Goal: Entertainment & Leisure: Consume media (video, audio)

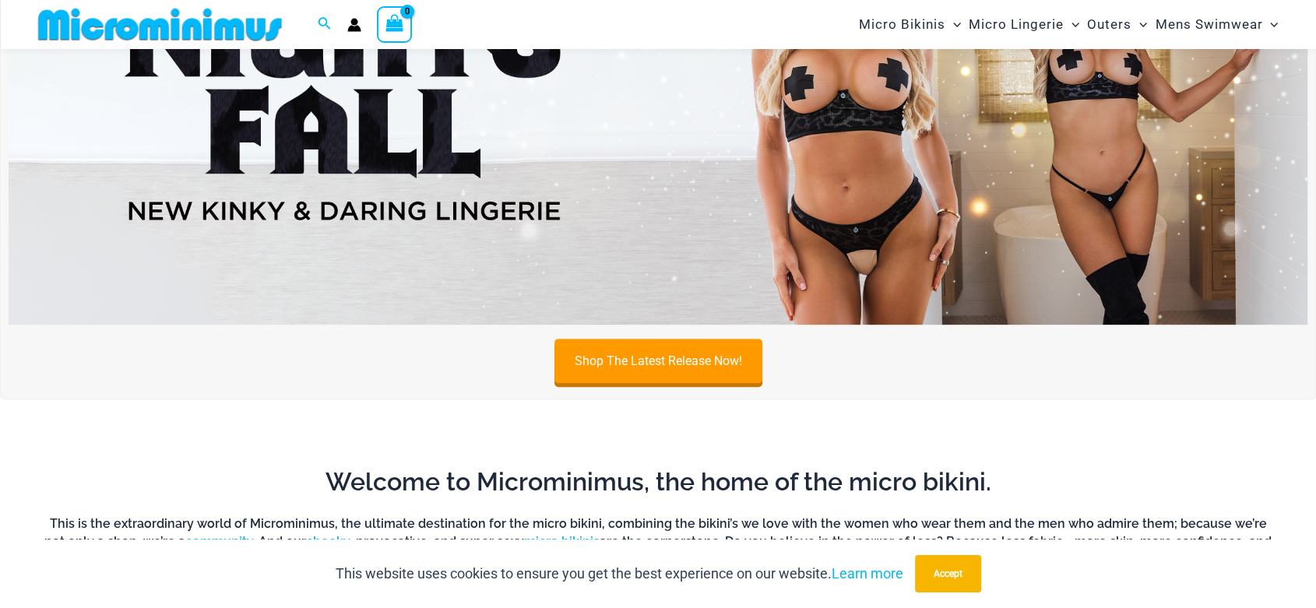
scroll to position [707, 0]
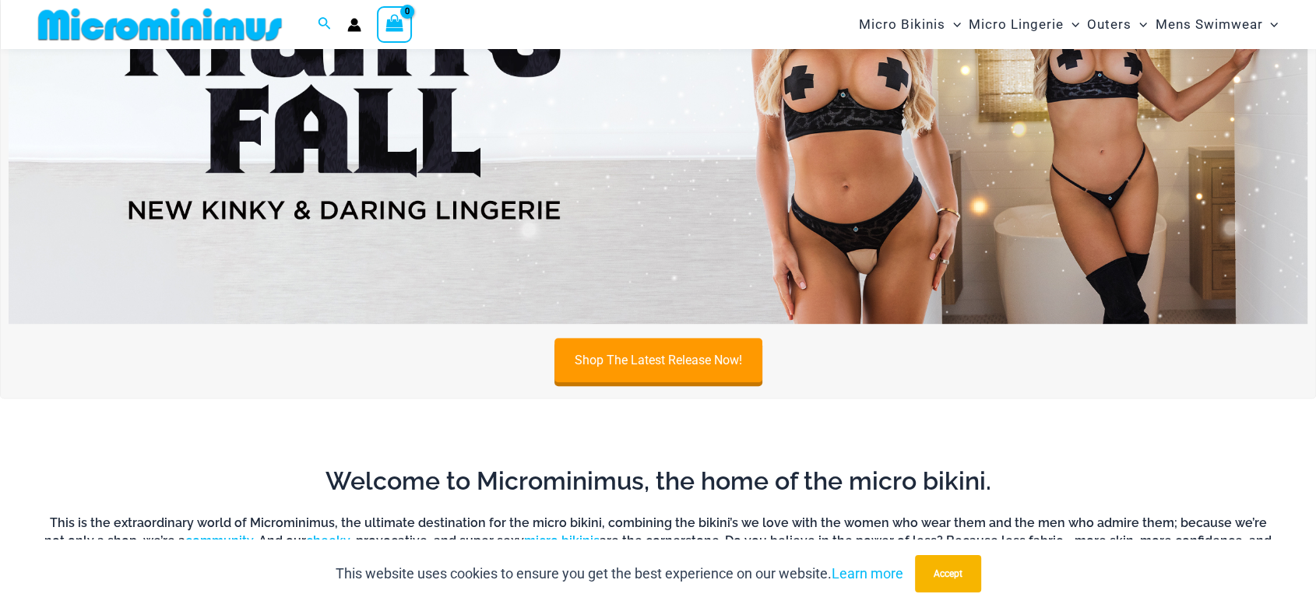
click at [573, 178] on img at bounding box center [658, 104] width 1299 height 442
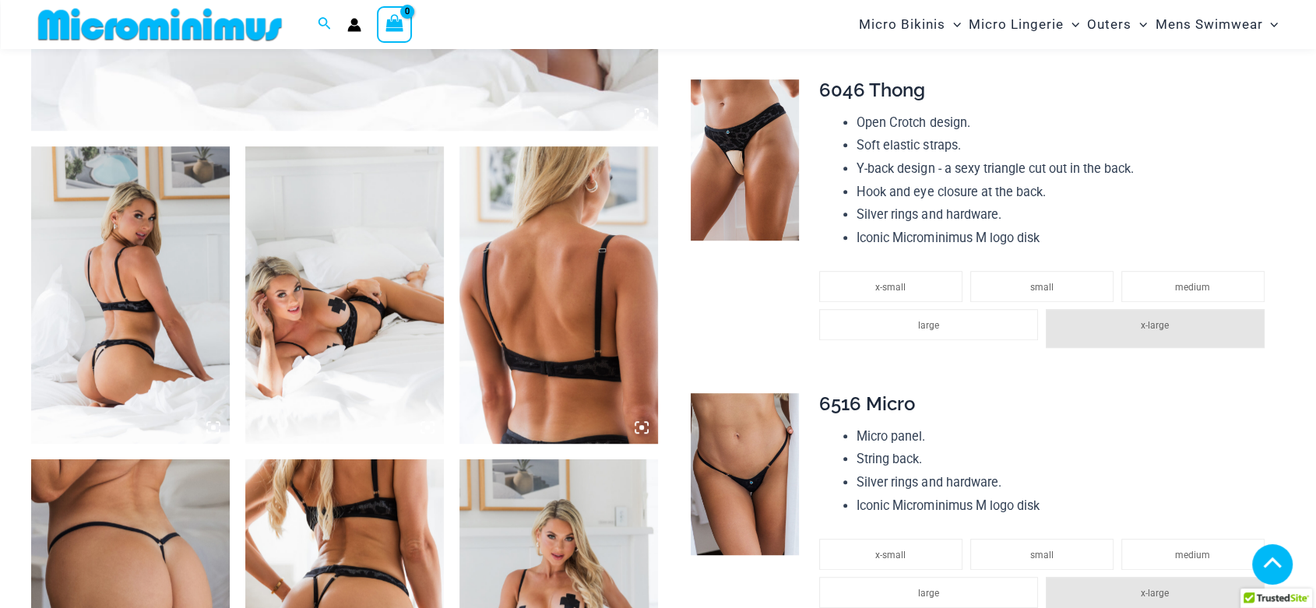
scroll to position [1802, 0]
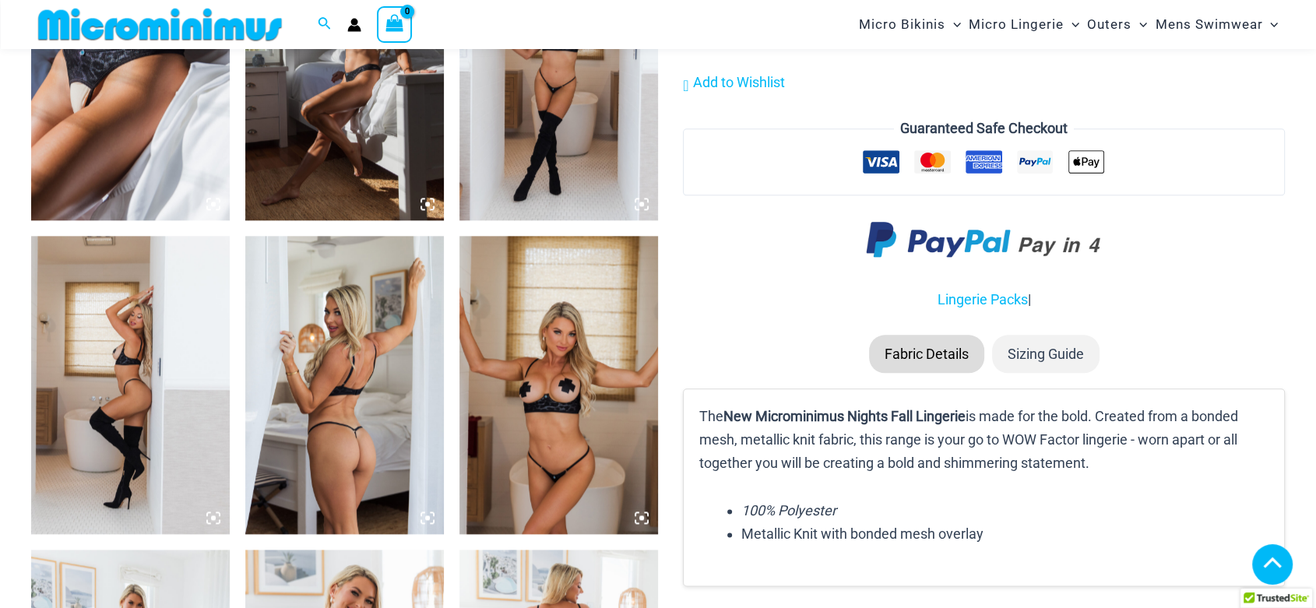
click at [424, 208] on icon at bounding box center [428, 204] width 14 height 14
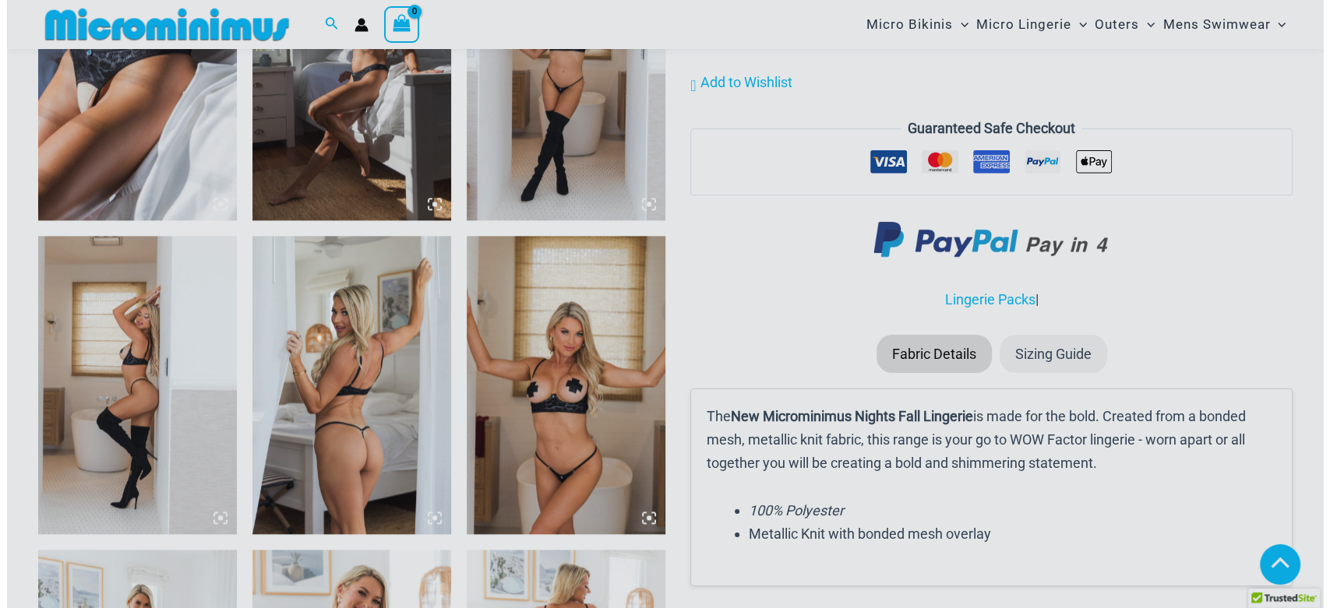
scroll to position [1820, 0]
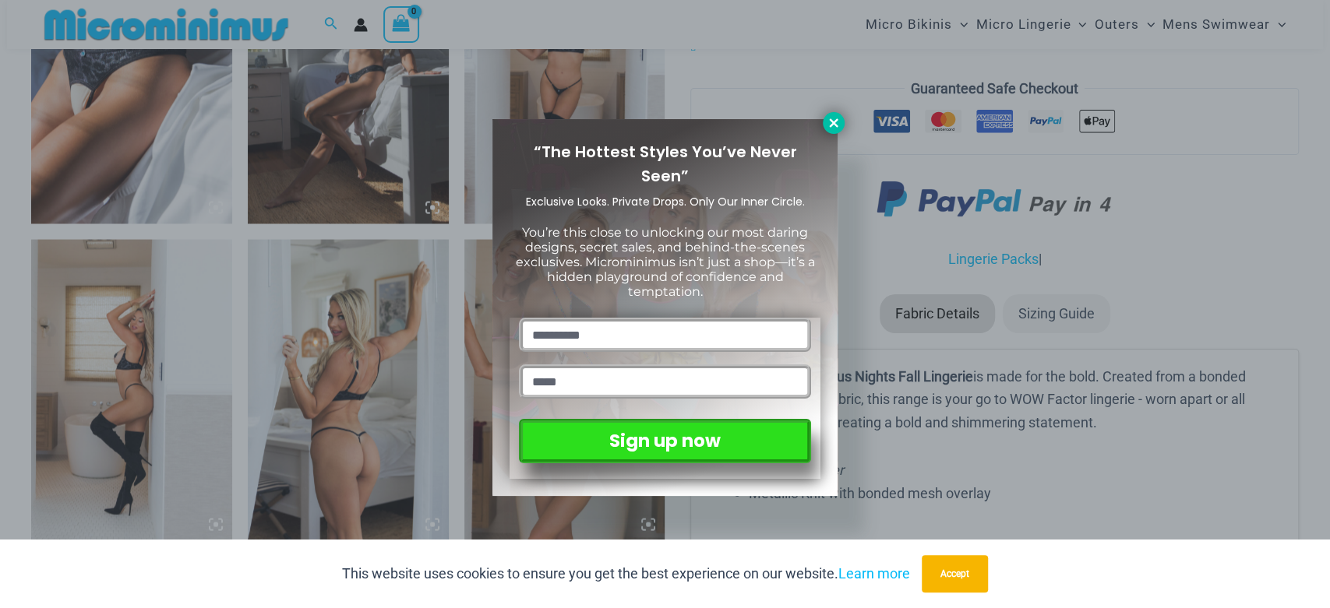
click at [829, 121] on icon at bounding box center [833, 123] width 14 height 14
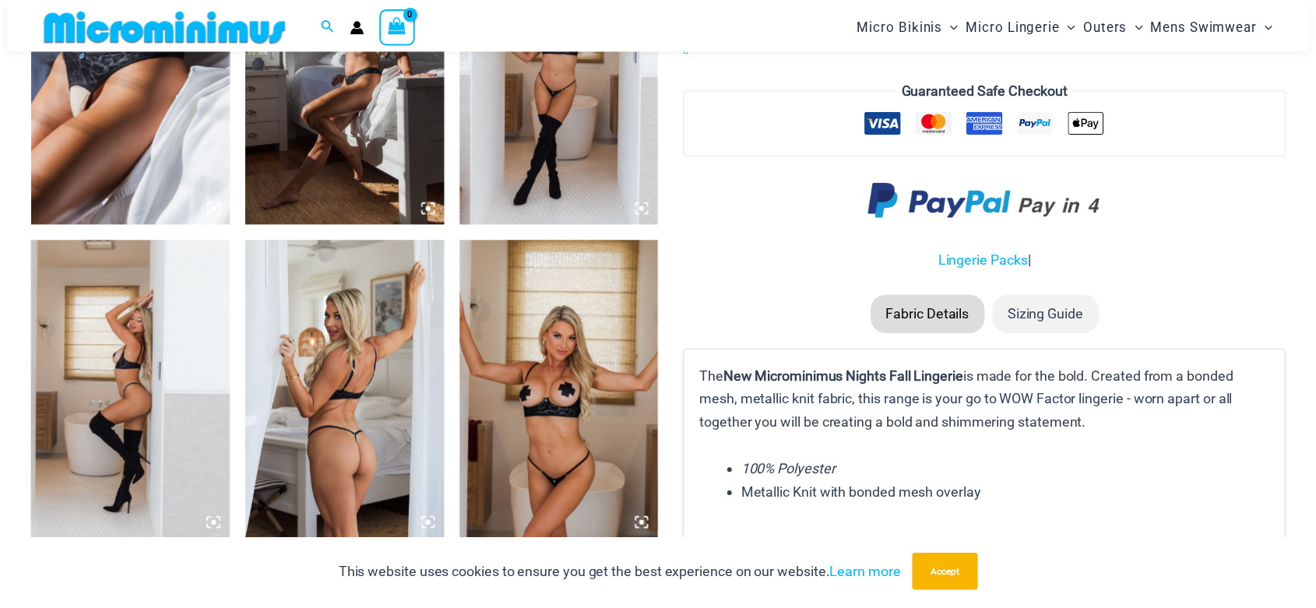
scroll to position [1802, 0]
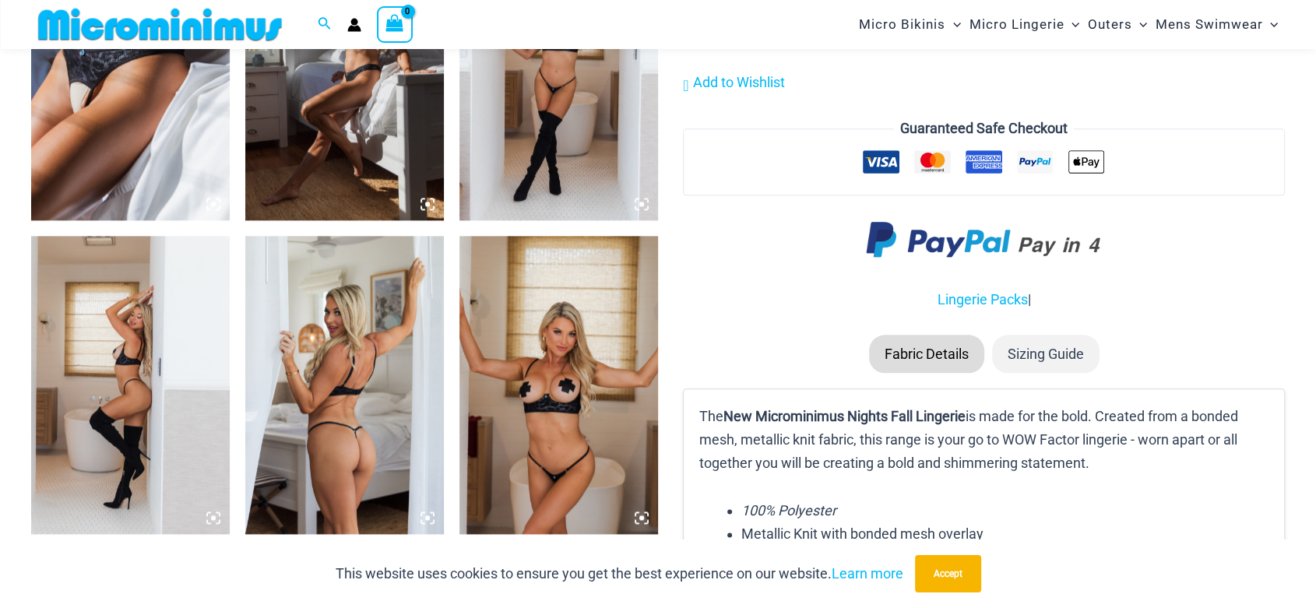
click at [423, 206] on icon at bounding box center [428, 204] width 14 height 14
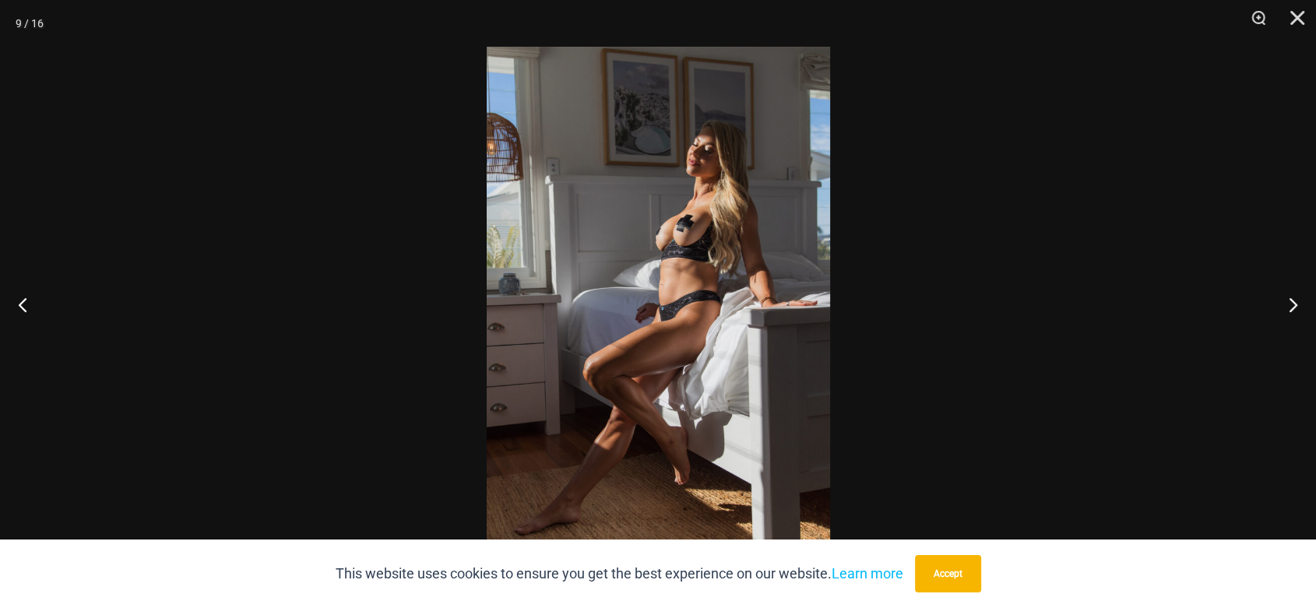
click at [826, 305] on img at bounding box center [659, 304] width 344 height 515
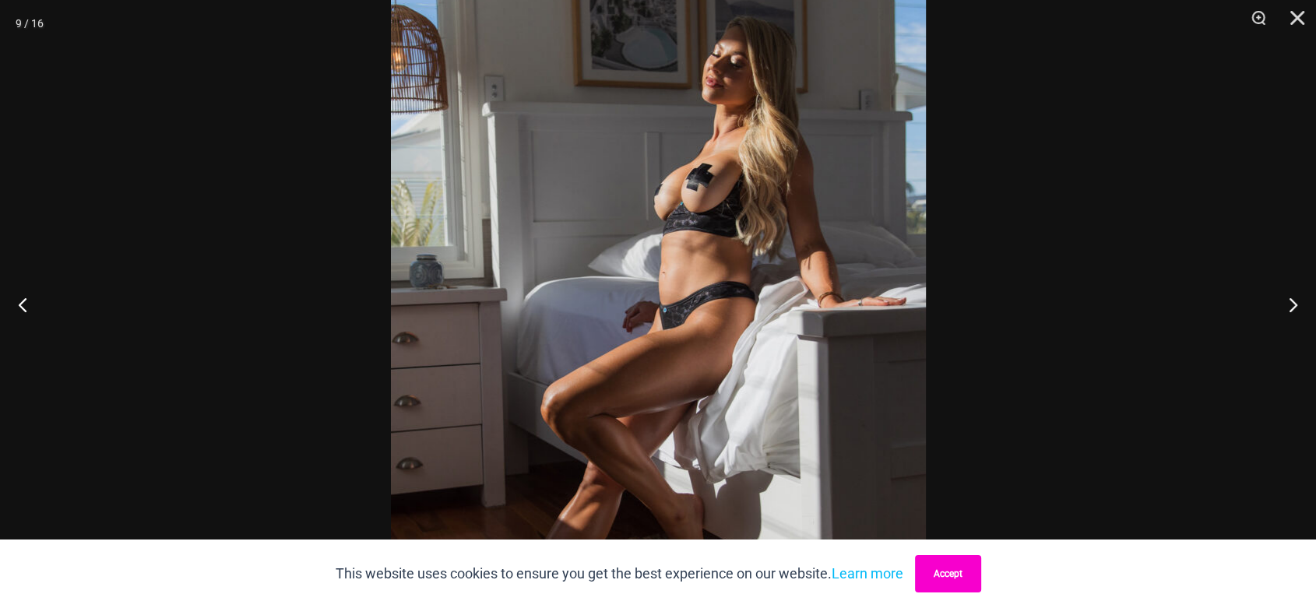
click at [943, 573] on button "Accept" at bounding box center [948, 573] width 66 height 37
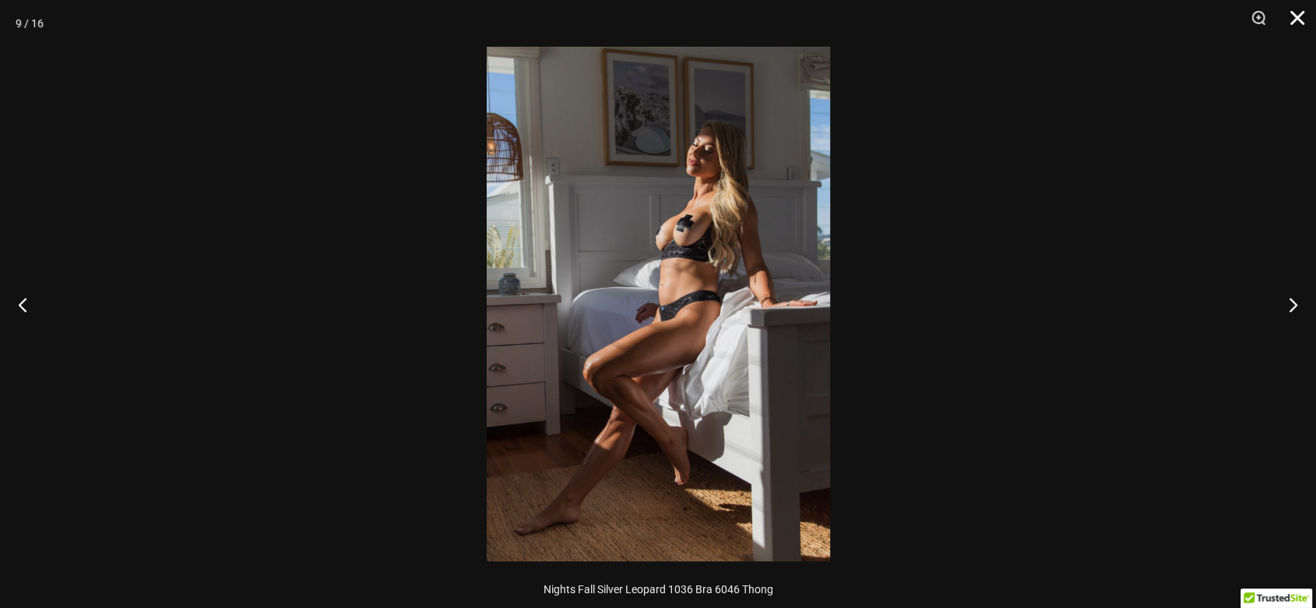
click at [1298, 19] on button "Close" at bounding box center [1292, 23] width 39 height 47
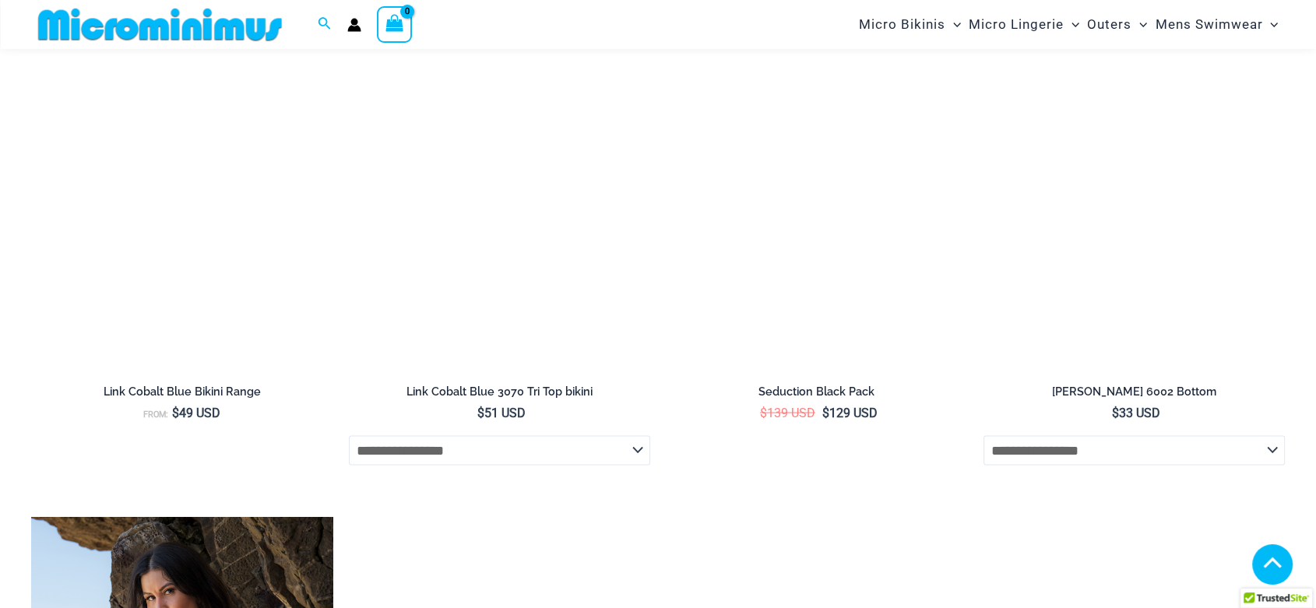
scroll to position [2784, 0]
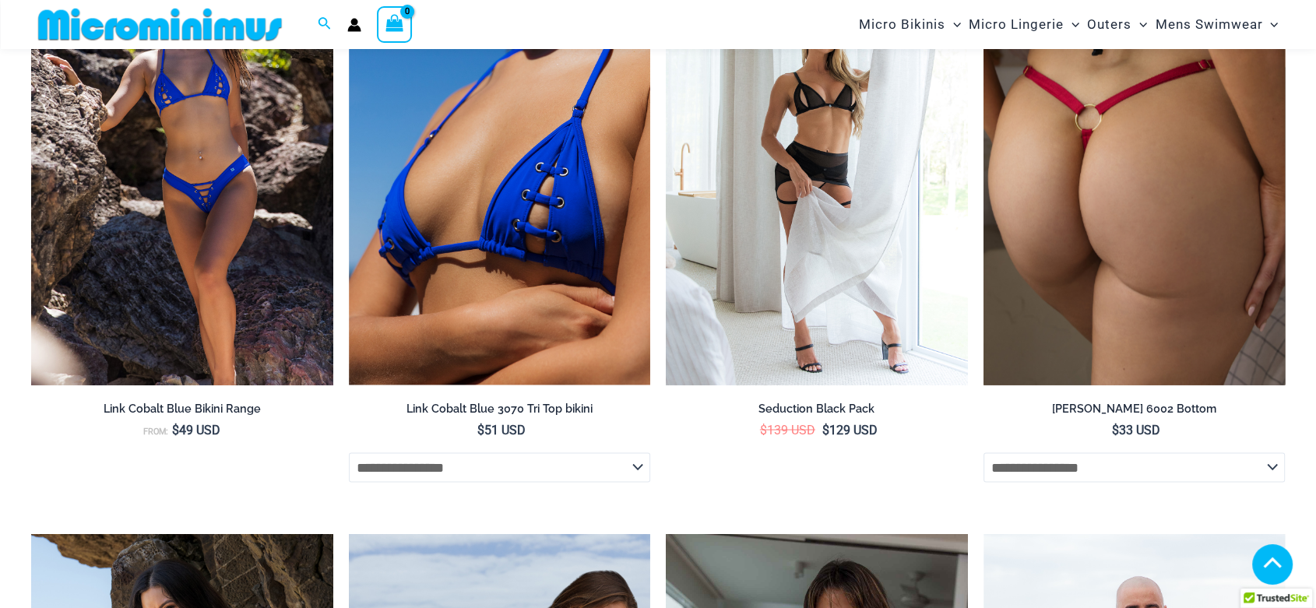
click at [1046, 229] on img at bounding box center [1135, 157] width 302 height 453
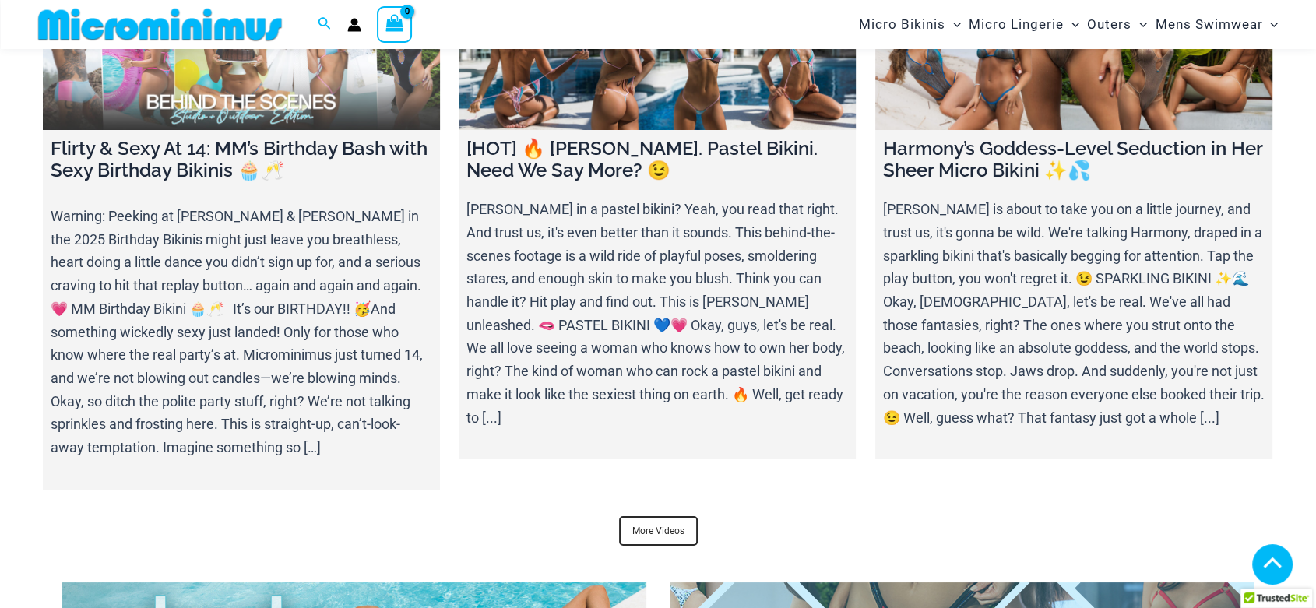
scroll to position [5668, 0]
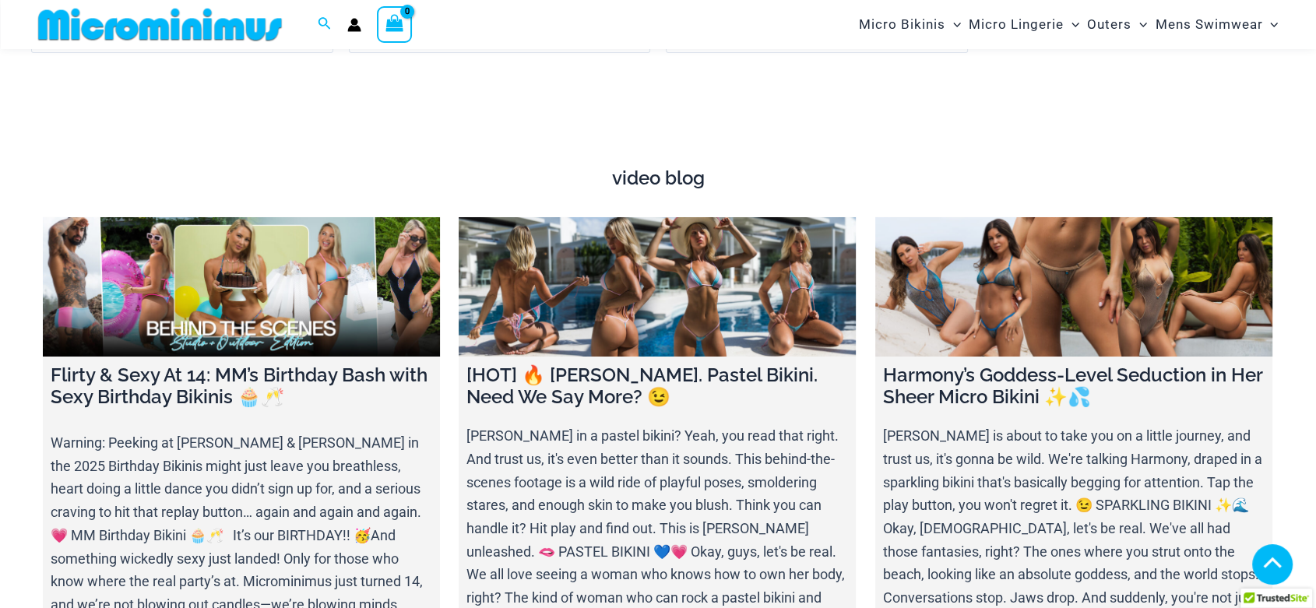
click at [661, 175] on h4 "video blog" at bounding box center [658, 178] width 1231 height 23
click at [672, 179] on h4 "video blog" at bounding box center [658, 178] width 1231 height 23
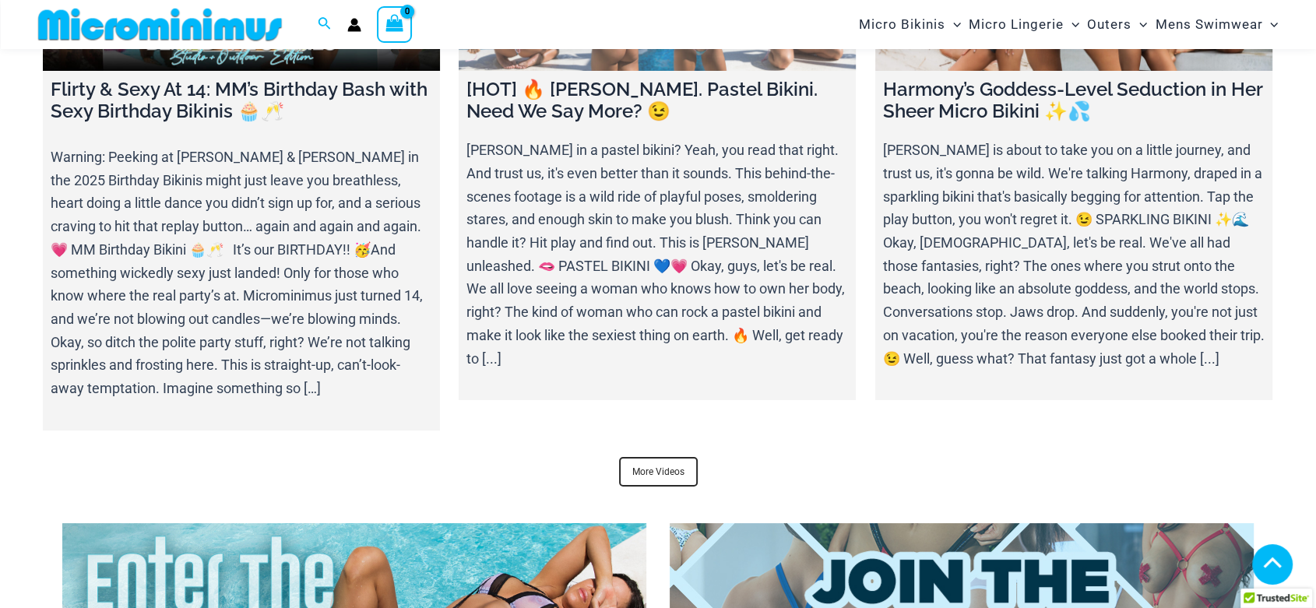
scroll to position [5957, 0]
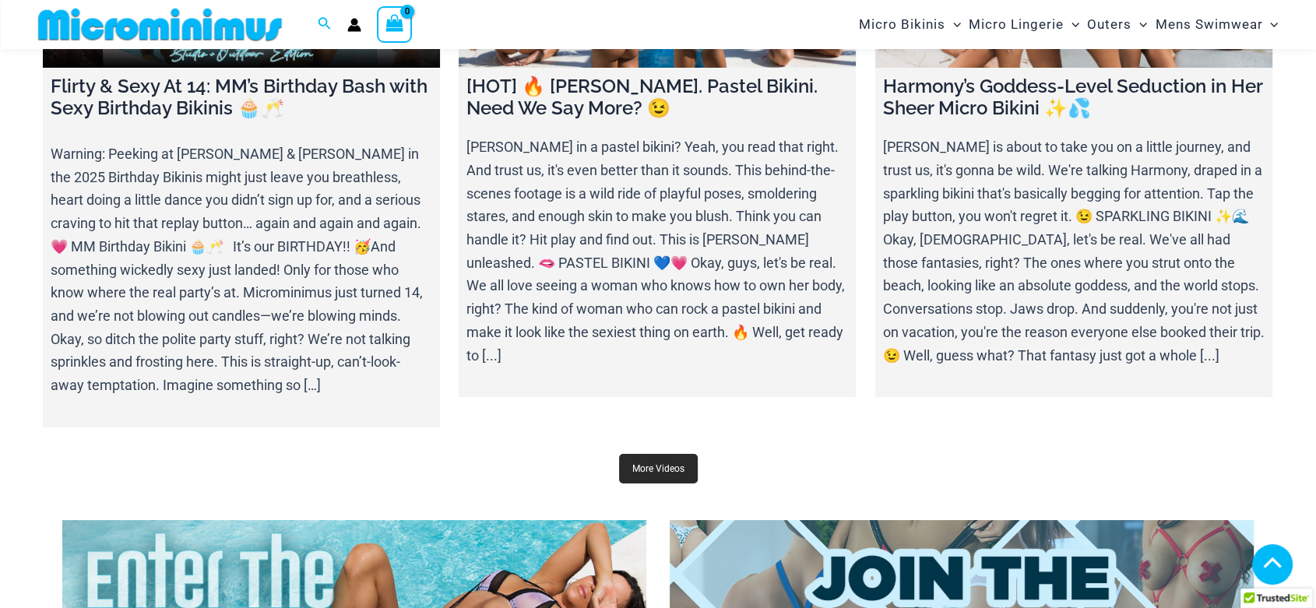
click at [663, 460] on link "More Videos" at bounding box center [658, 469] width 79 height 30
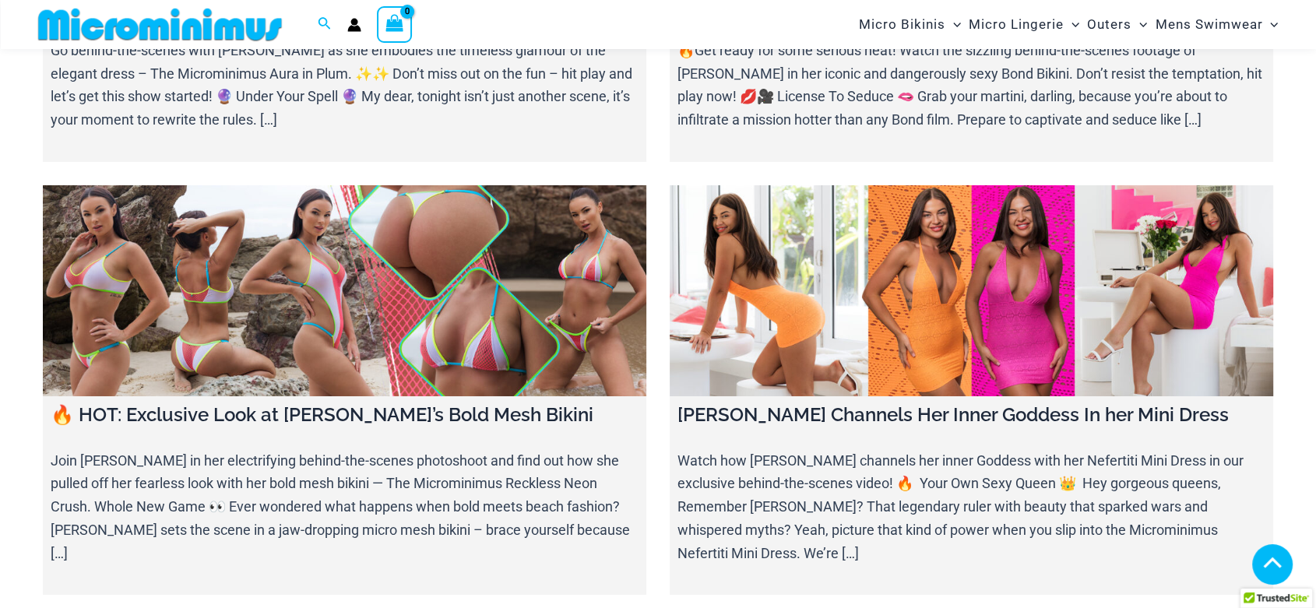
scroll to position [5801, 0]
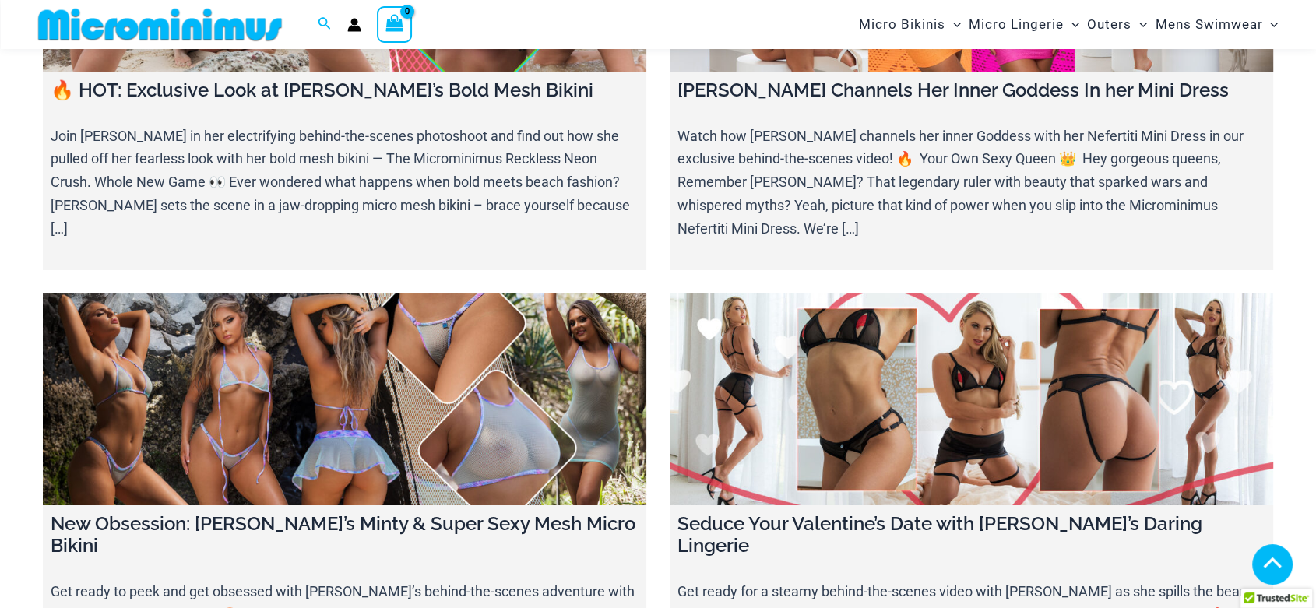
click at [992, 294] on link at bounding box center [972, 400] width 604 height 212
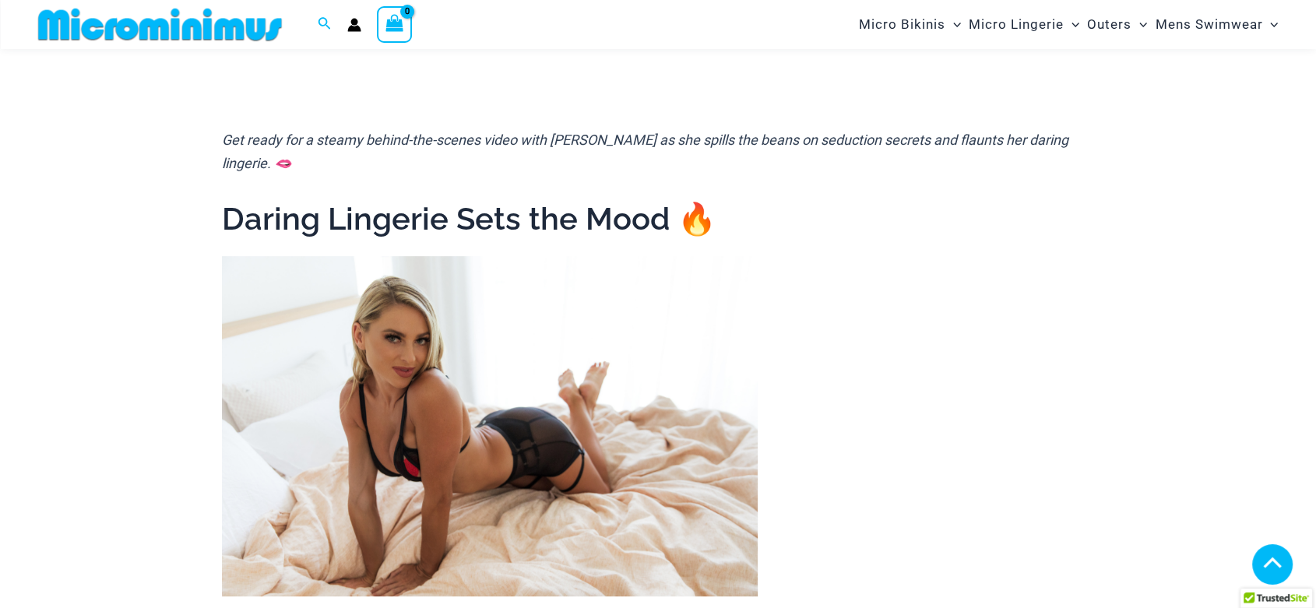
scroll to position [594, 0]
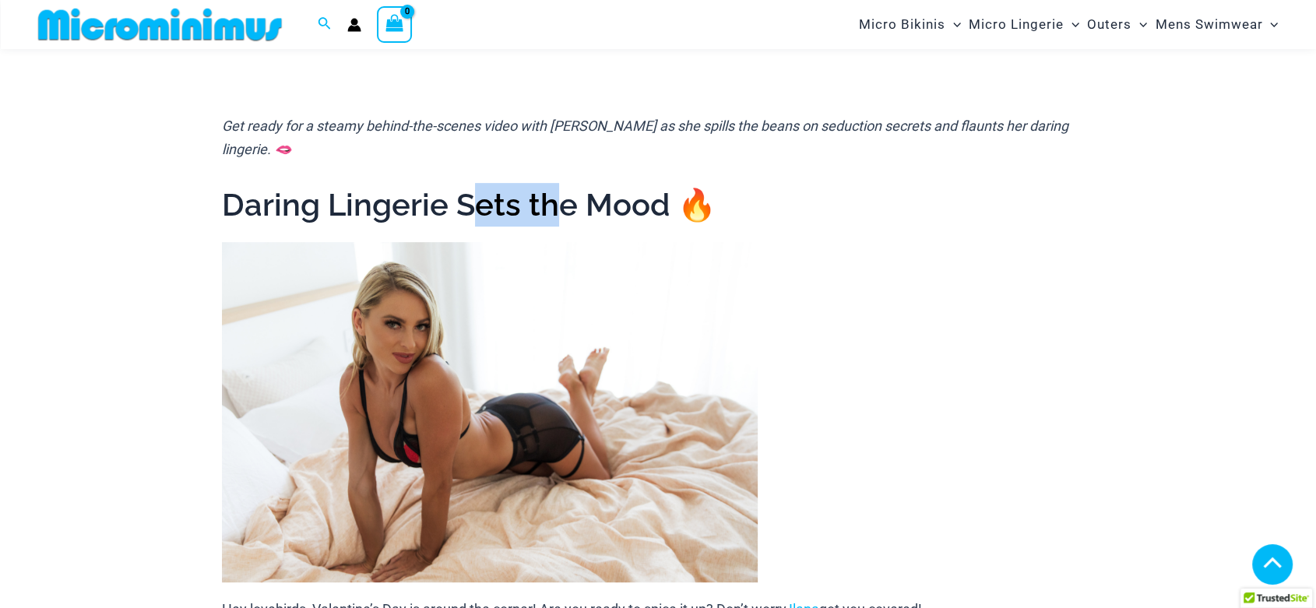
drag, startPoint x: 474, startPoint y: 185, endPoint x: 587, endPoint y: 184, distance: 113.0
click at [587, 184] on h1 "Daring Lingerie Sets the Mood 🔥" at bounding box center [658, 205] width 872 height 44
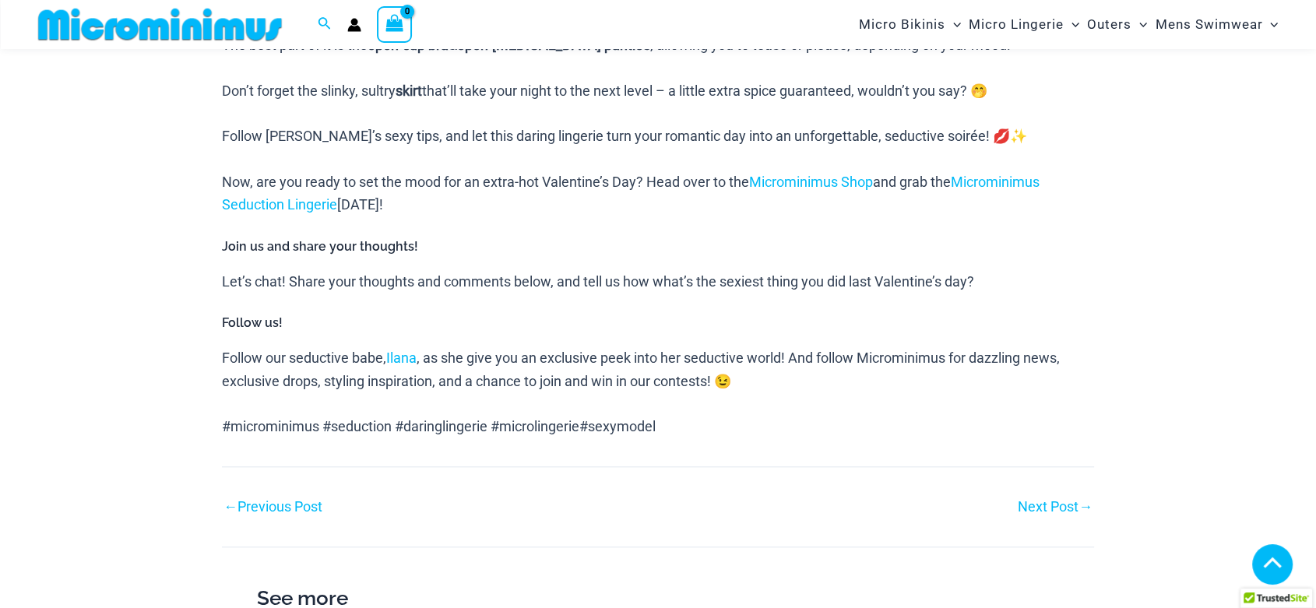
scroll to position [1372, 0]
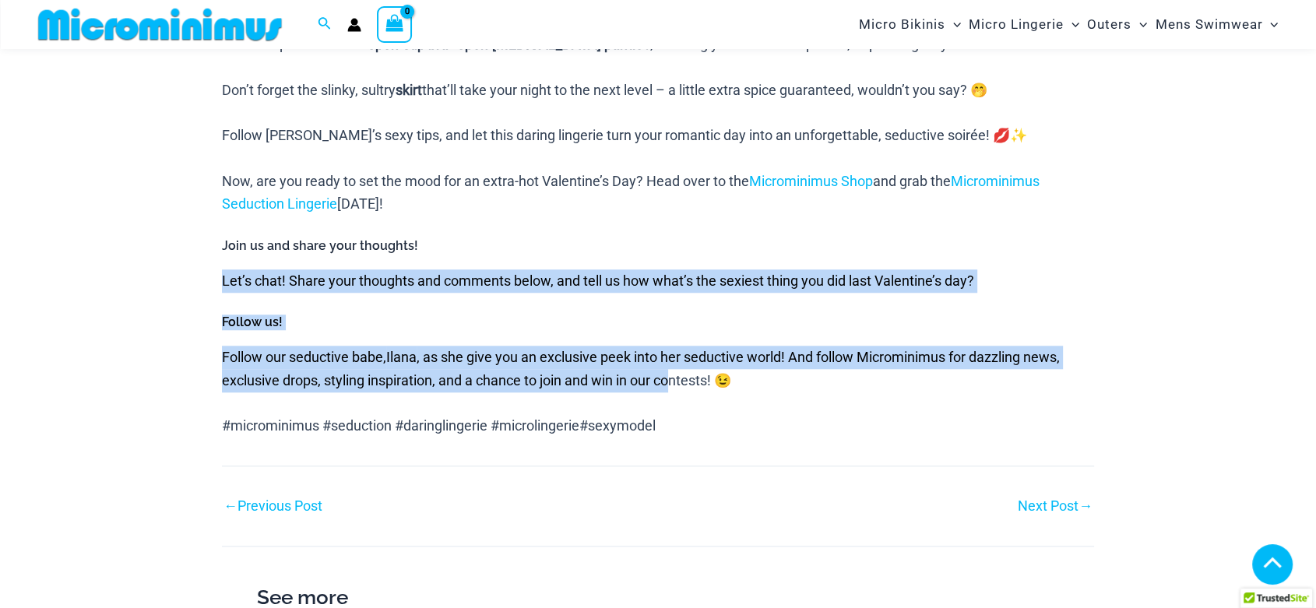
drag, startPoint x: 610, startPoint y: 201, endPoint x: 675, endPoint y: 354, distance: 166.8
click at [676, 354] on p "Follow our seductive babe, Ilana , as she give you an exclusive peek into her s…" at bounding box center [658, 369] width 872 height 46
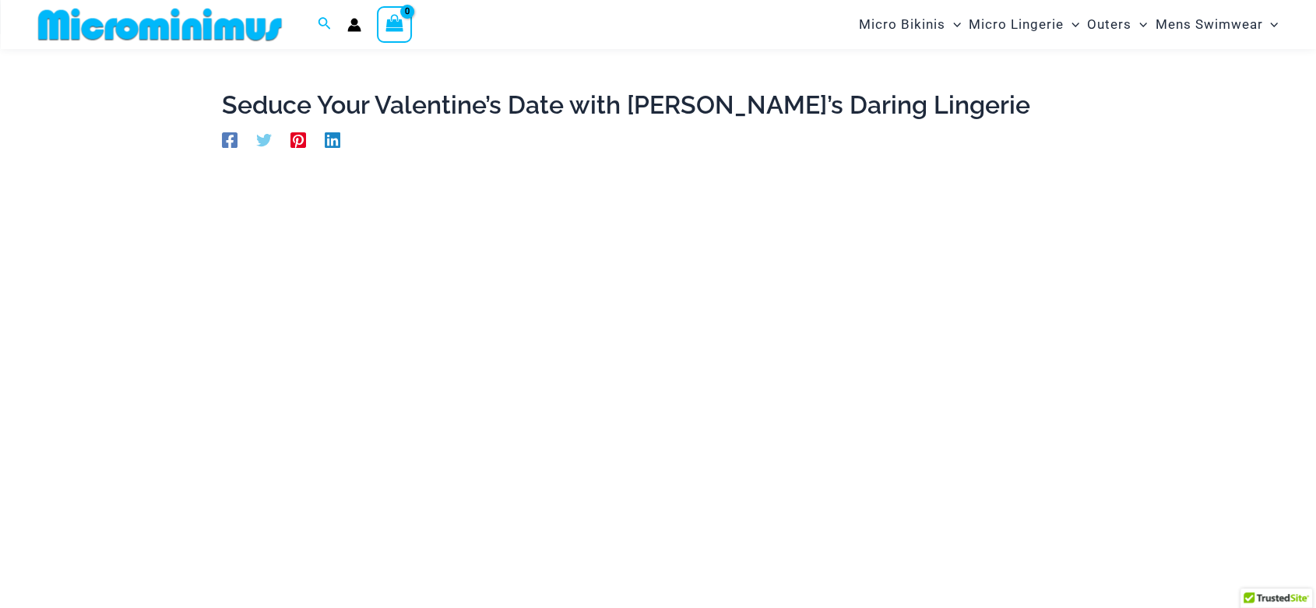
scroll to position [0, 0]
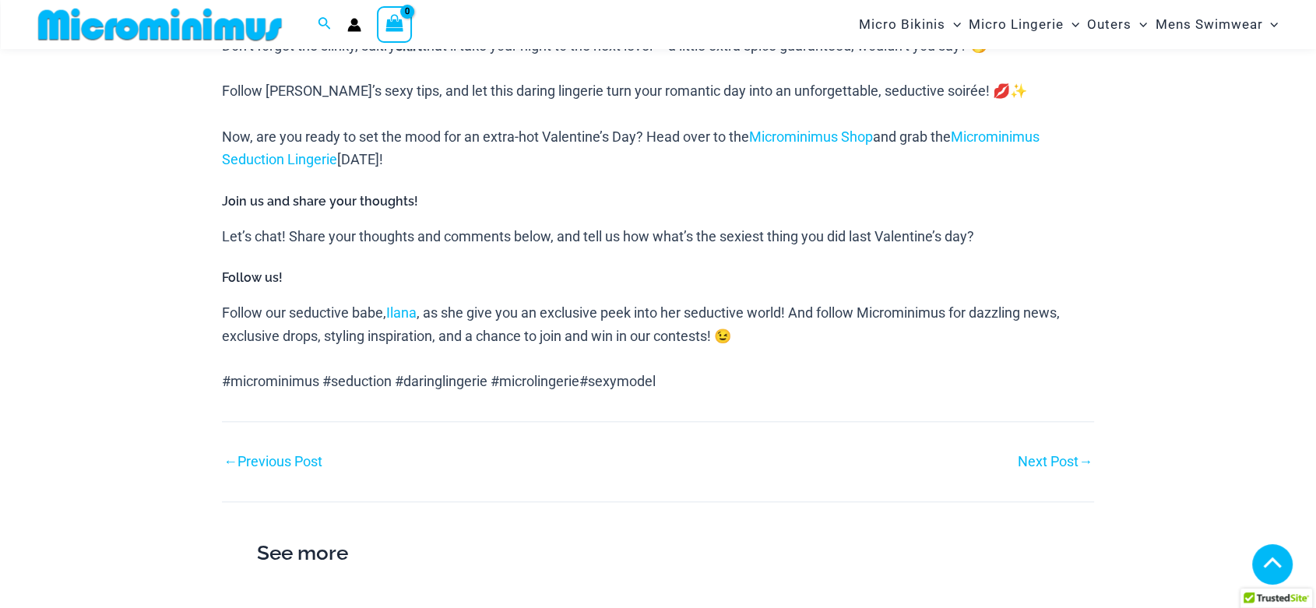
scroll to position [1658, 0]
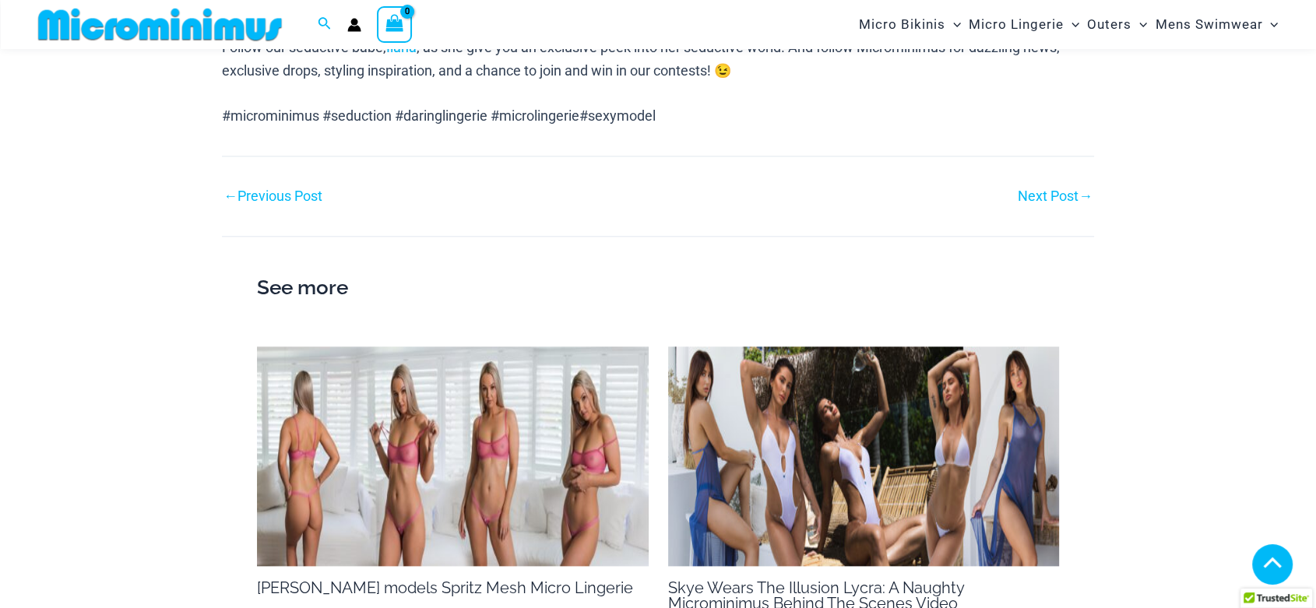
click at [474, 382] on img at bounding box center [453, 457] width 392 height 220
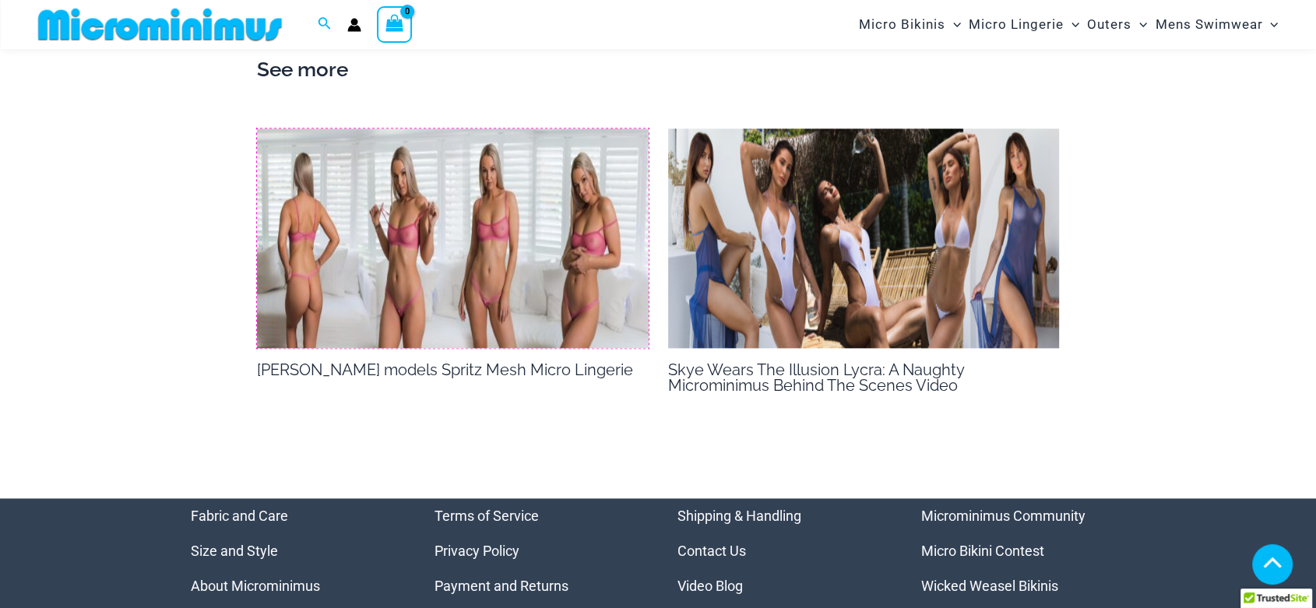
scroll to position [1975, 0]
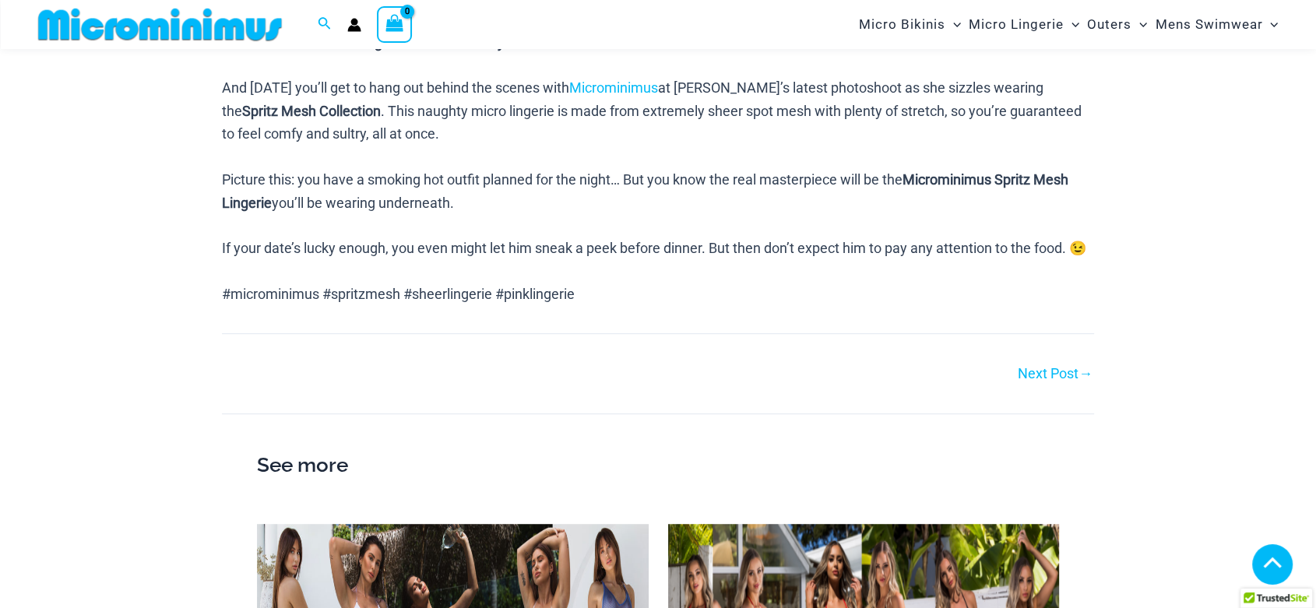
scroll to position [1227, 0]
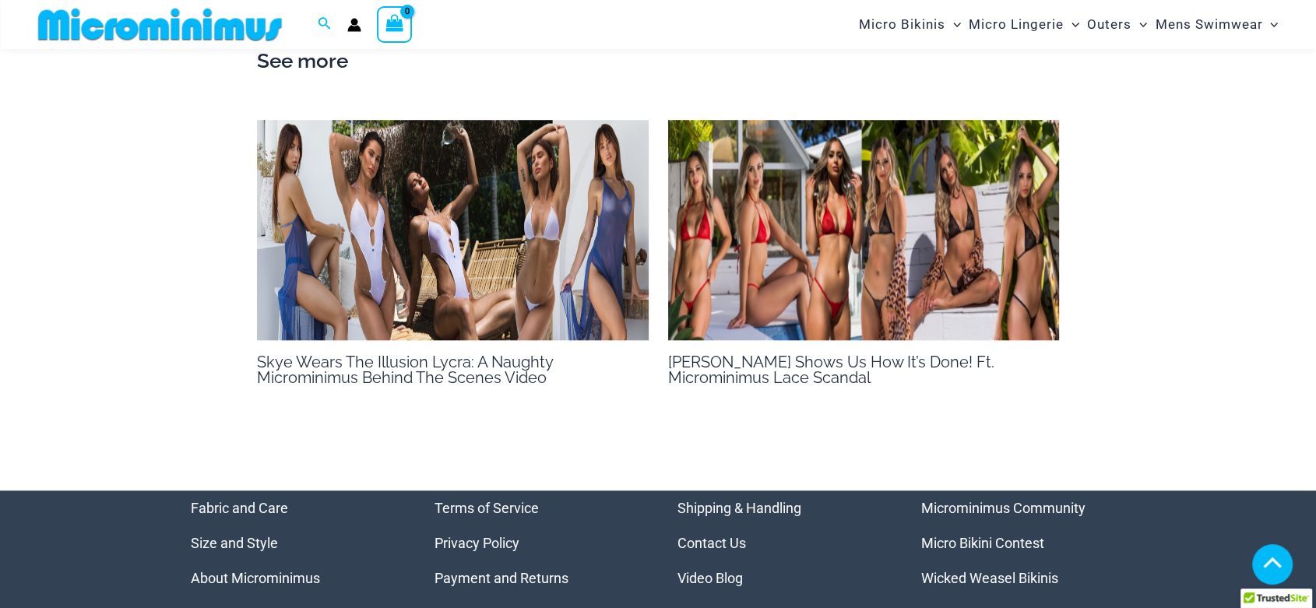
click at [810, 265] on img at bounding box center [864, 230] width 392 height 220
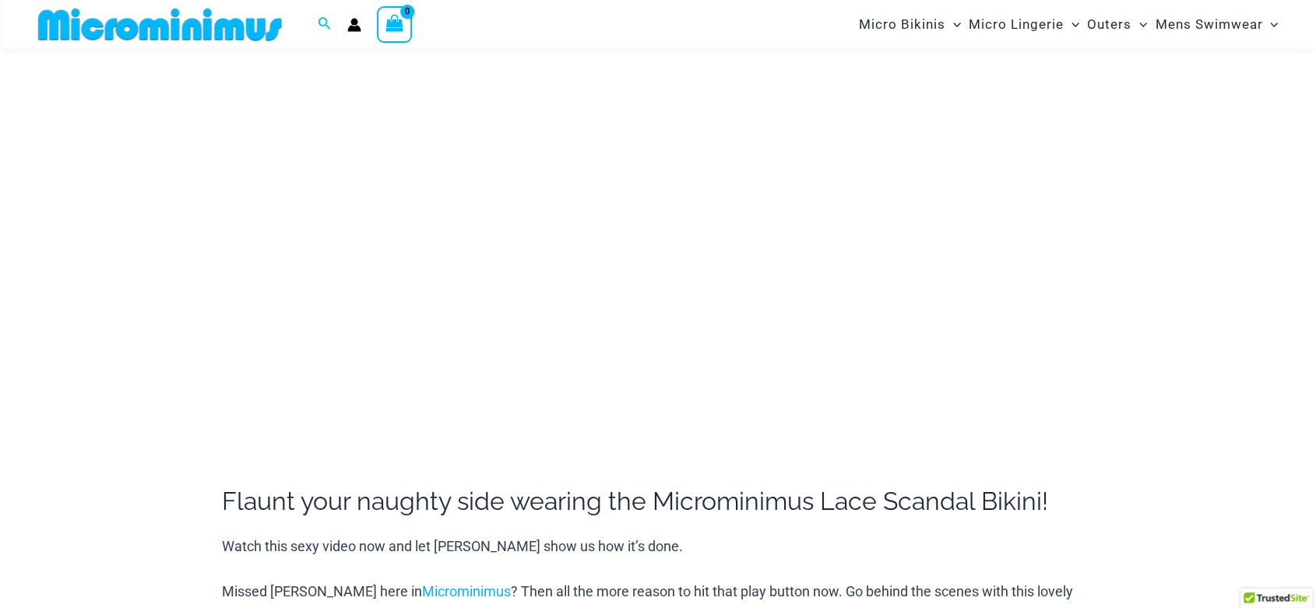
scroll to position [245, 0]
